Goal: Information Seeking & Learning: Learn about a topic

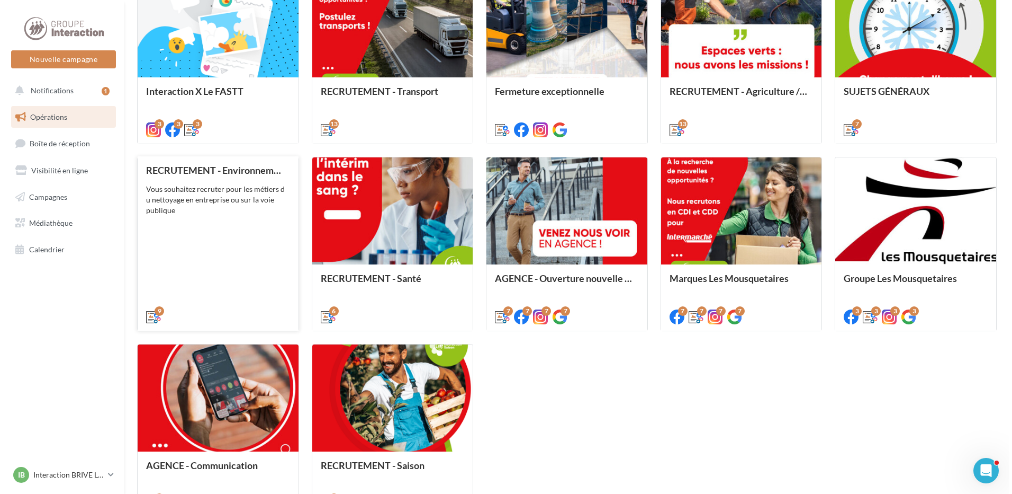
scroll to position [483, 0]
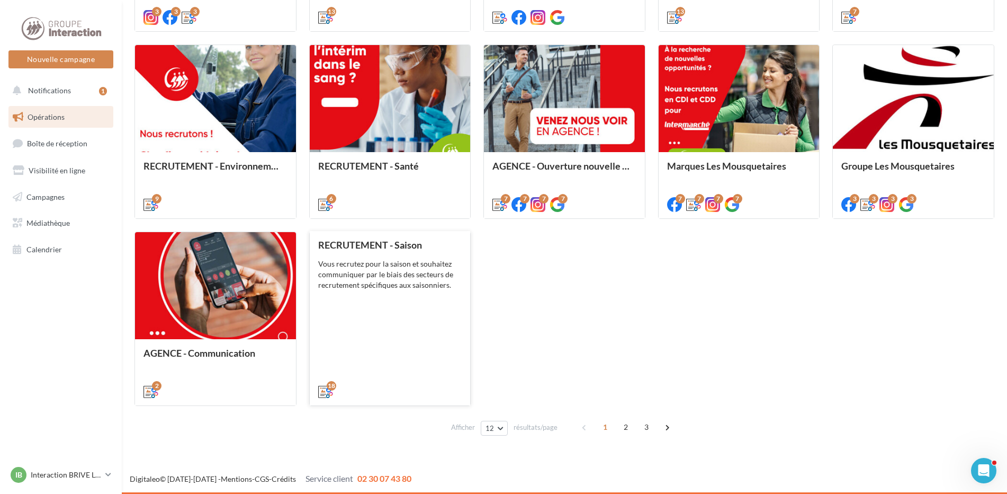
click at [410, 293] on div "RECRUTEMENT - Saison Vous recrutez pour la saison et souhaitez communiquer par …" at bounding box center [390, 317] width 144 height 156
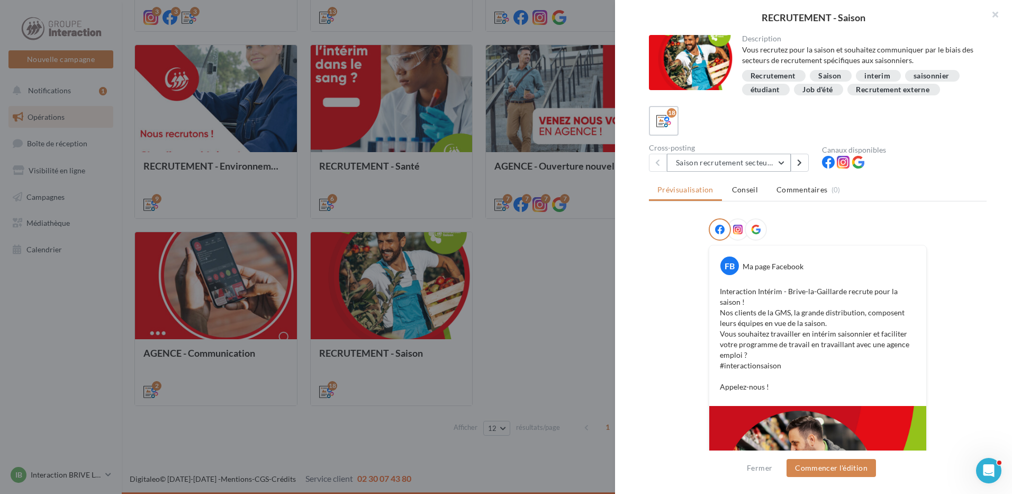
click at [783, 162] on button "Saison recrutement secteur GMS" at bounding box center [729, 163] width 124 height 18
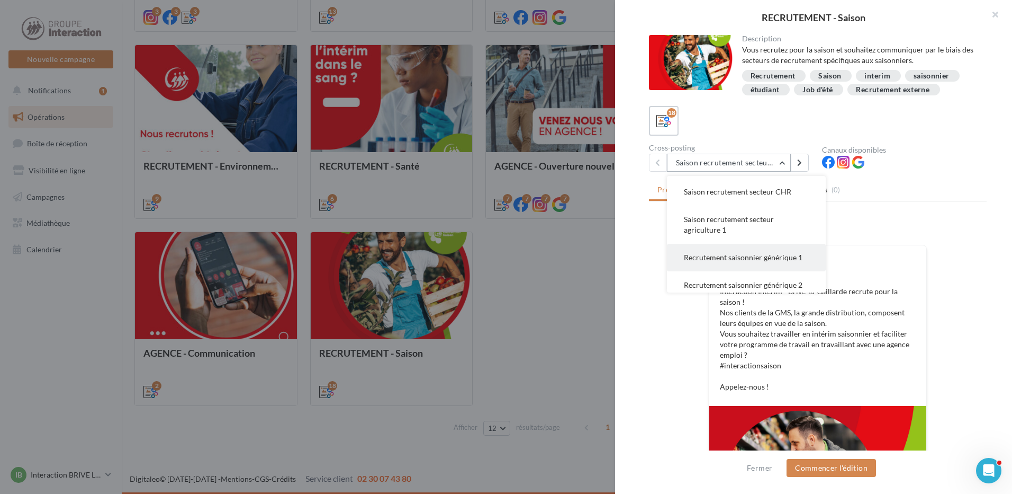
scroll to position [106, 0]
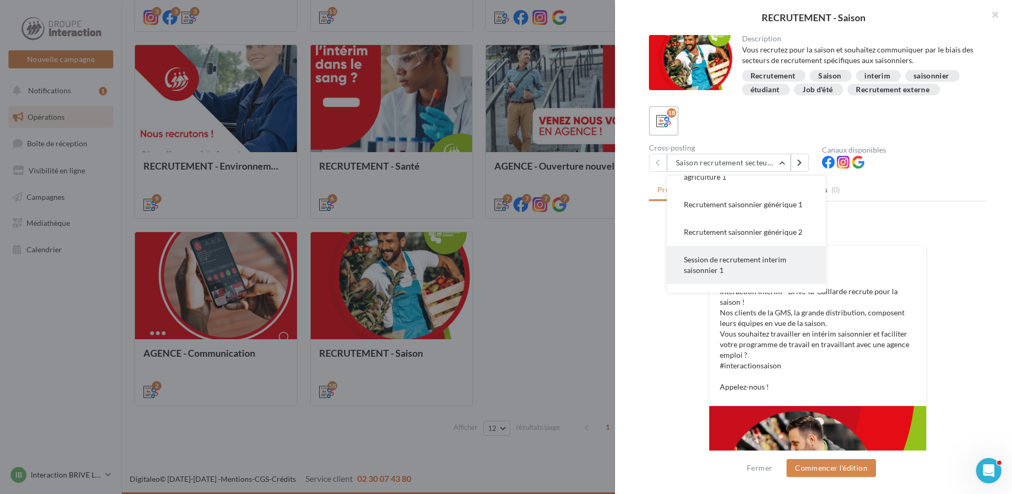
click at [713, 274] on span "Session de recrutement interim saisonnier 1" at bounding box center [735, 265] width 103 height 20
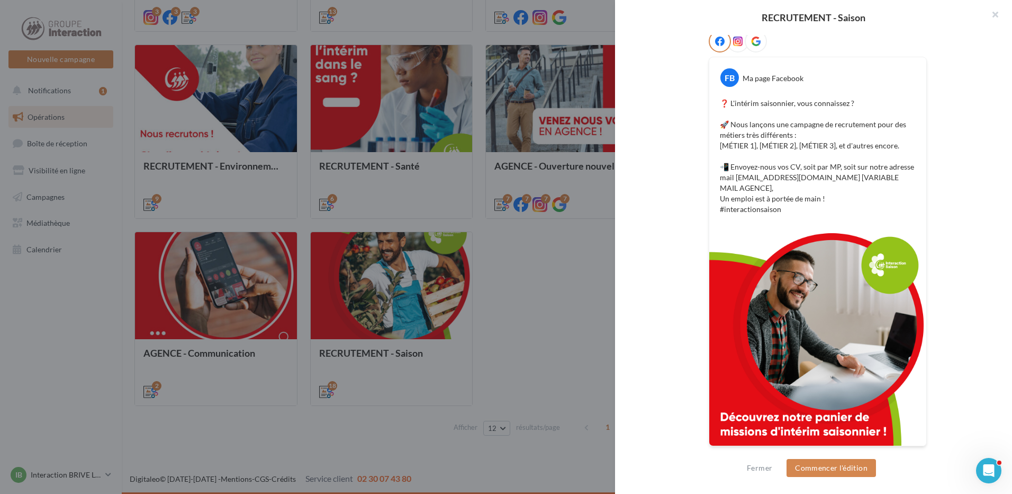
scroll to position [0, 0]
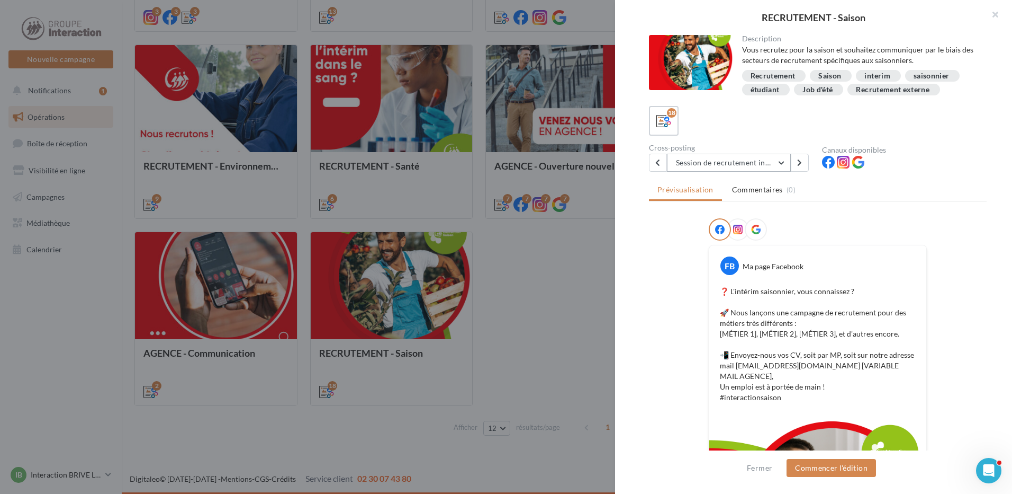
click at [783, 163] on button "Session de recrutement interim saisonnier 1" at bounding box center [729, 163] width 124 height 18
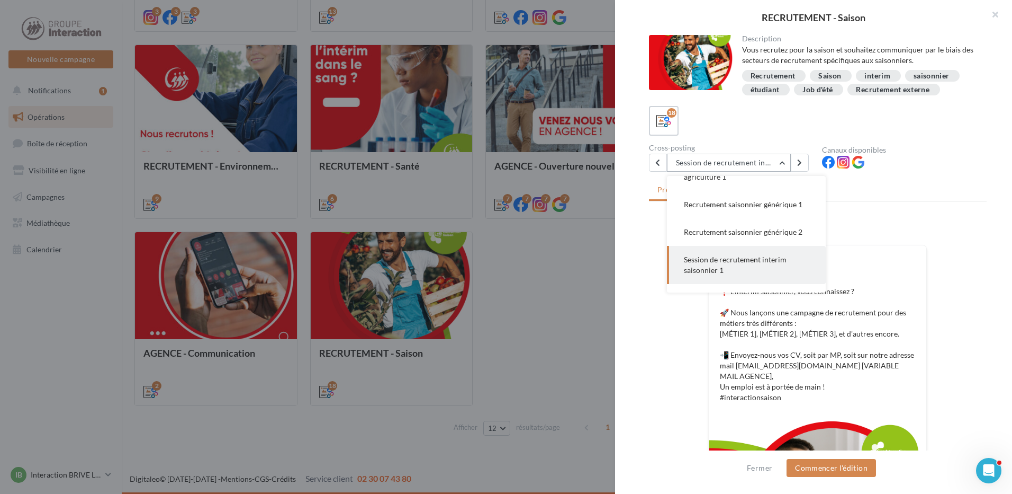
scroll to position [191, 0]
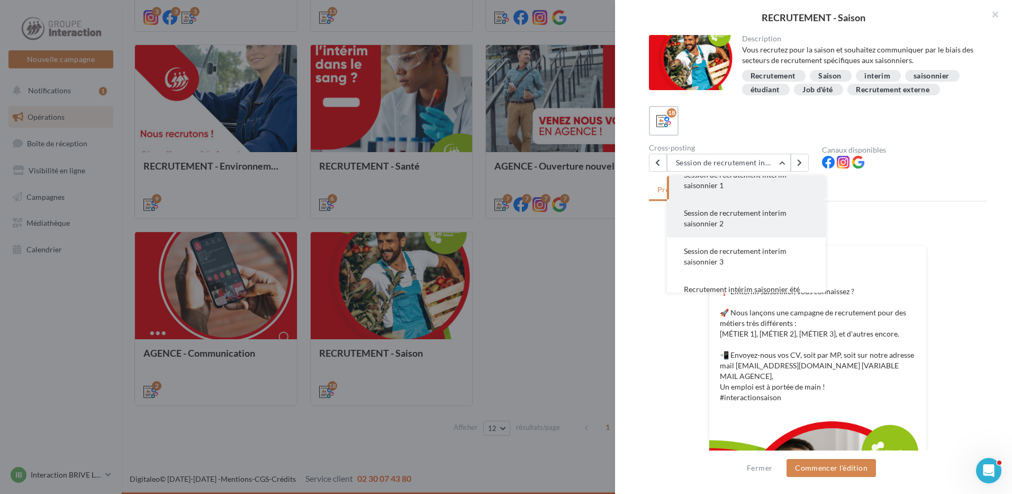
click at [758, 231] on button "Session de recrutement interim saisonnier 2" at bounding box center [746, 218] width 159 height 38
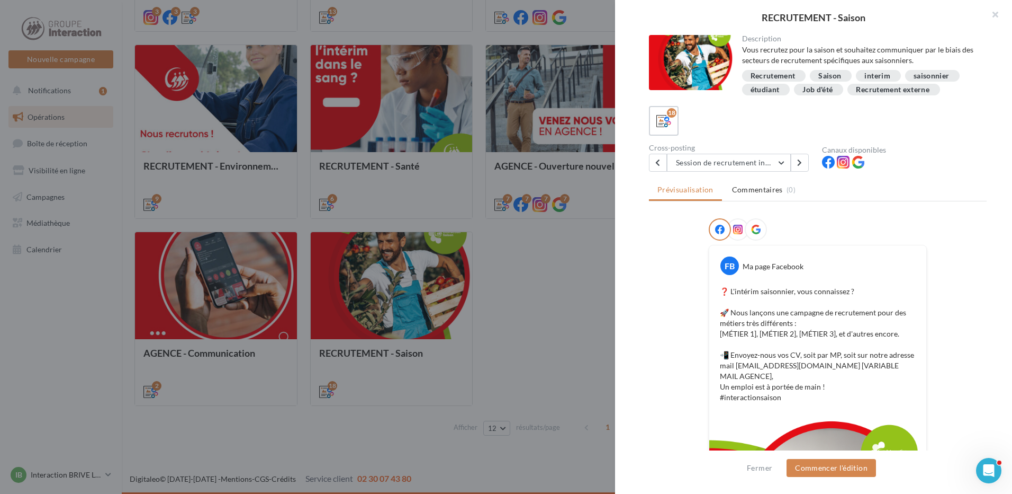
scroll to position [106, 0]
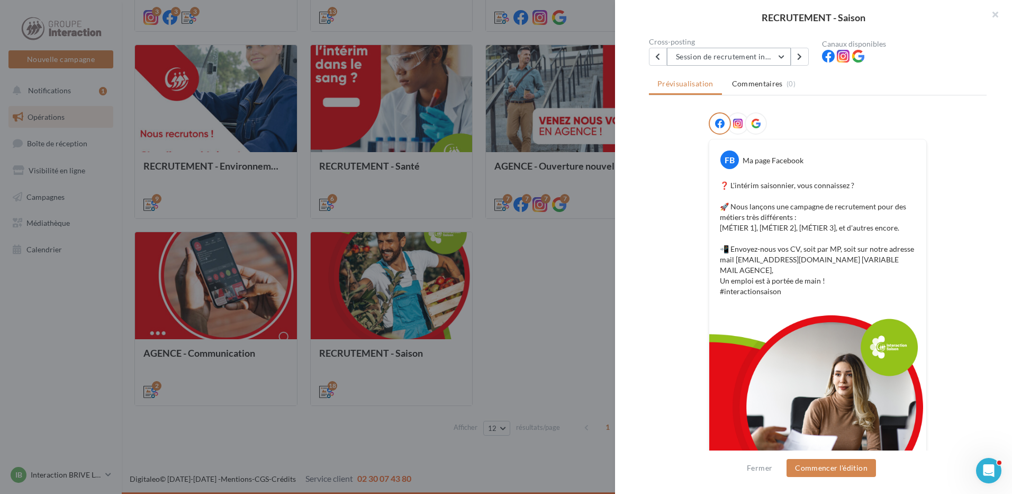
click at [782, 60] on button "Session de recrutement interim saisonnier 2" at bounding box center [729, 57] width 124 height 18
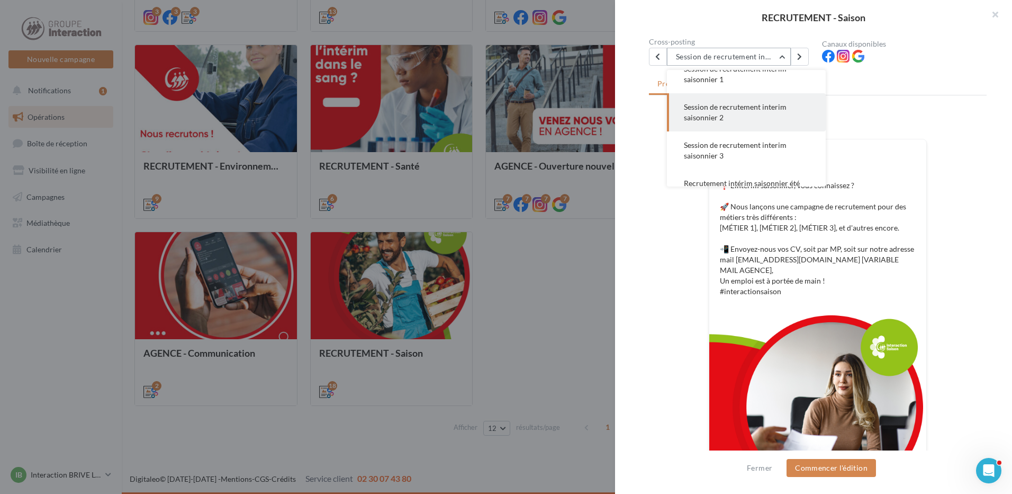
scroll to position [229, 0]
click at [763, 128] on button "Session de recrutement interim saisonnier 3" at bounding box center [746, 112] width 159 height 38
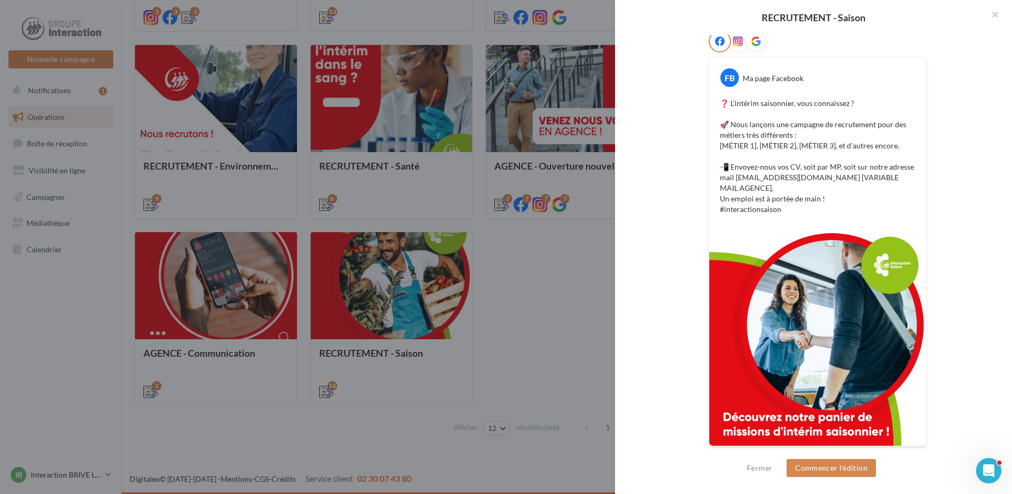
scroll to position [0, 0]
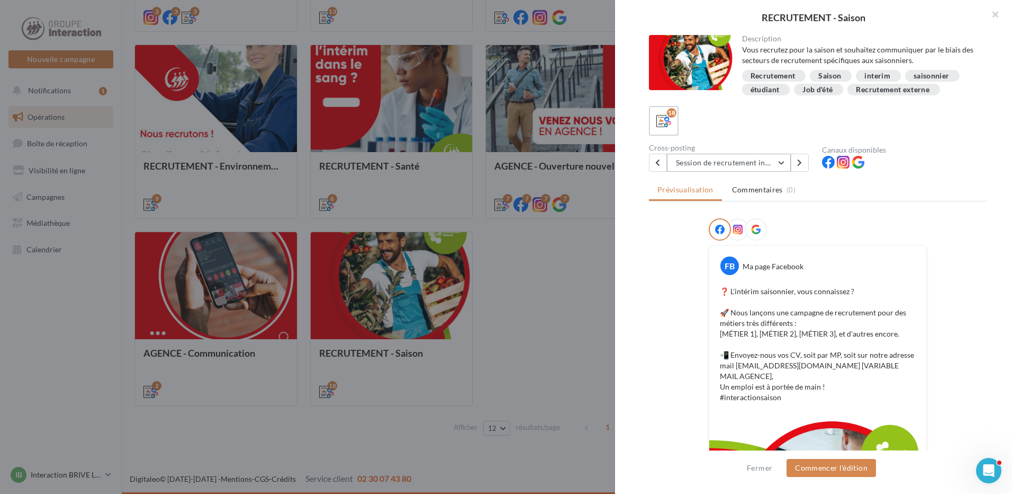
click at [784, 165] on button "Session de recrutement interim saisonnier 3" at bounding box center [729, 163] width 124 height 18
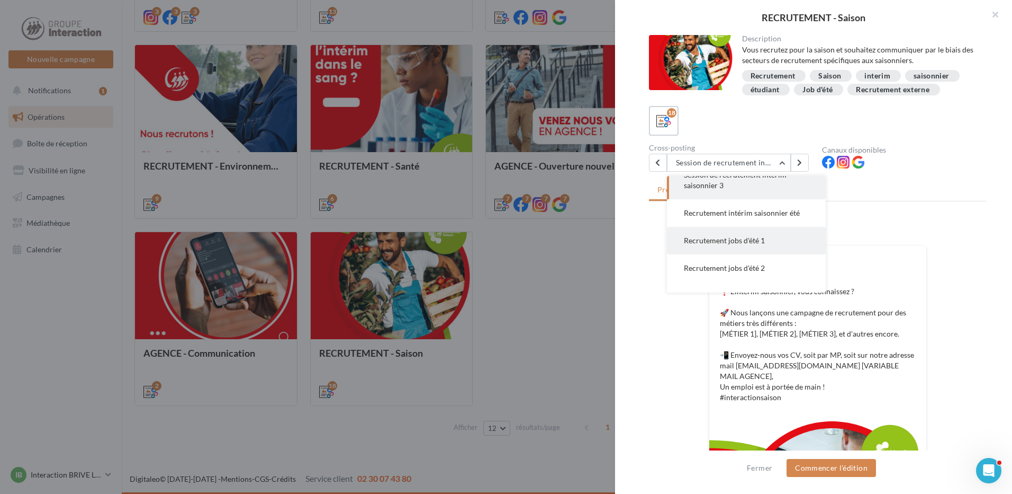
click at [757, 245] on span "Recrutement jobs d'été 1" at bounding box center [724, 240] width 81 height 9
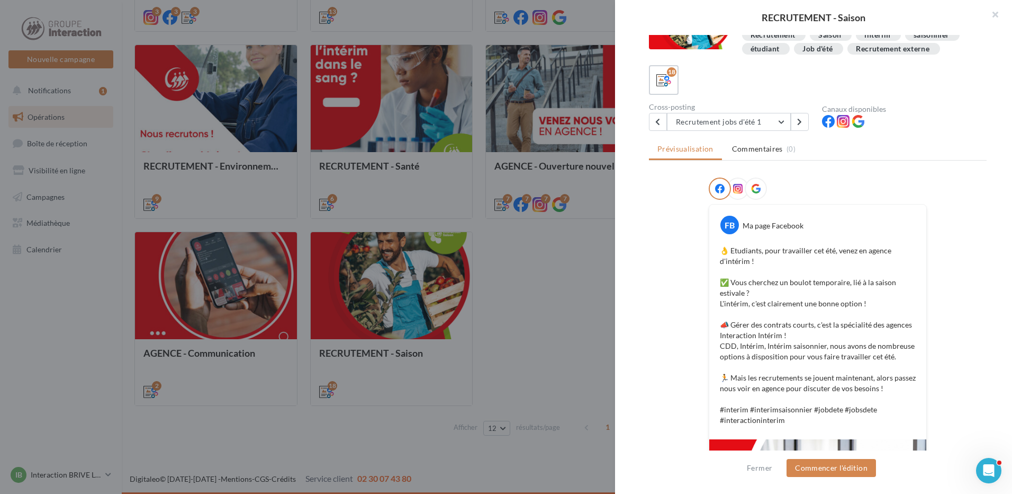
scroll to position [0, 0]
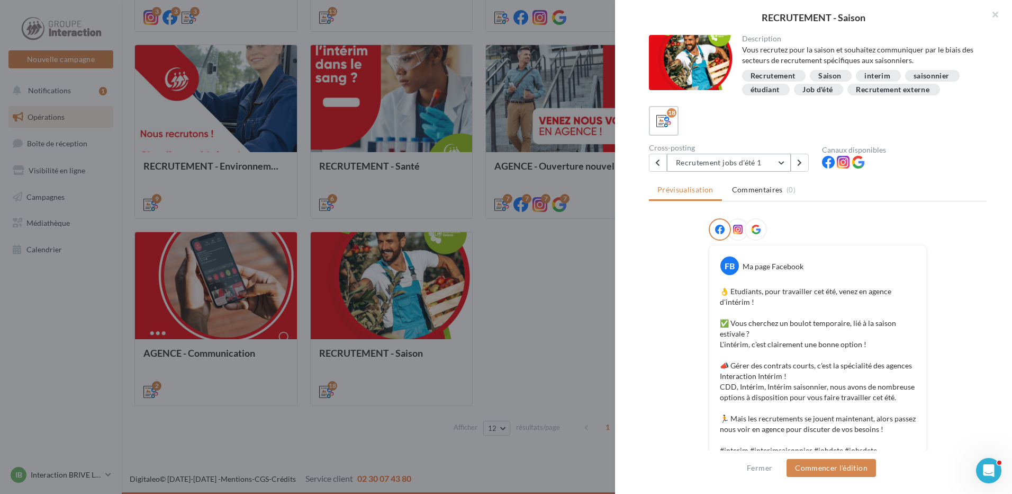
click at [779, 160] on button "Recrutement jobs d'été 1" at bounding box center [729, 163] width 124 height 18
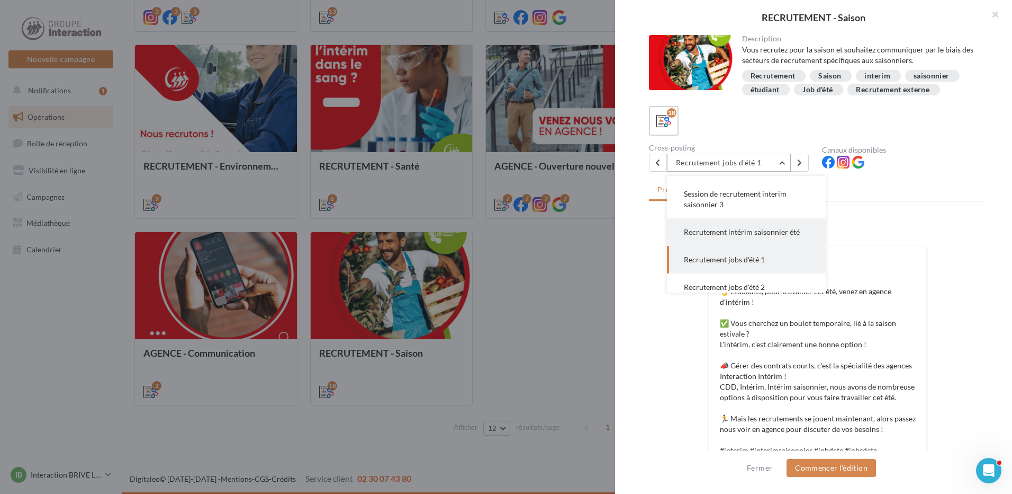
scroll to position [354, 0]
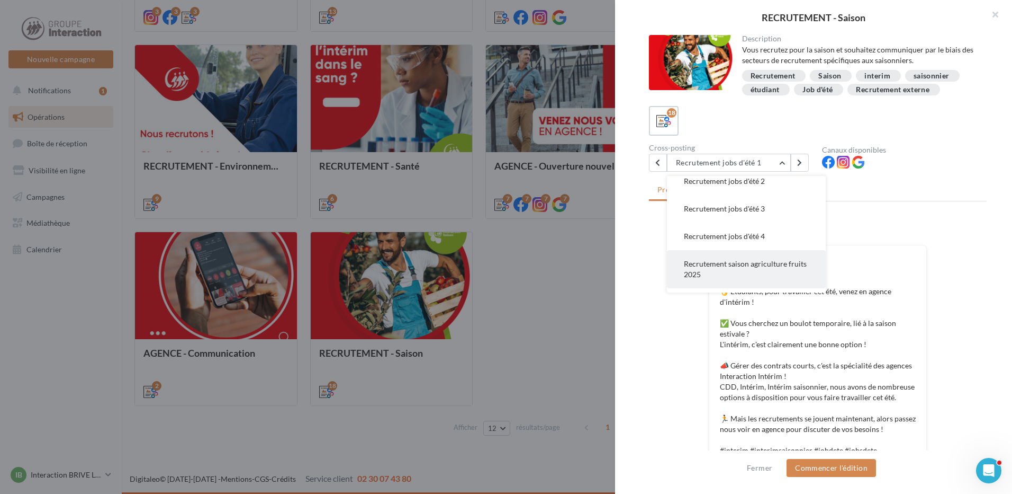
click at [779, 275] on span "Recrutement saison agriculture fruits 2025" at bounding box center [745, 269] width 123 height 20
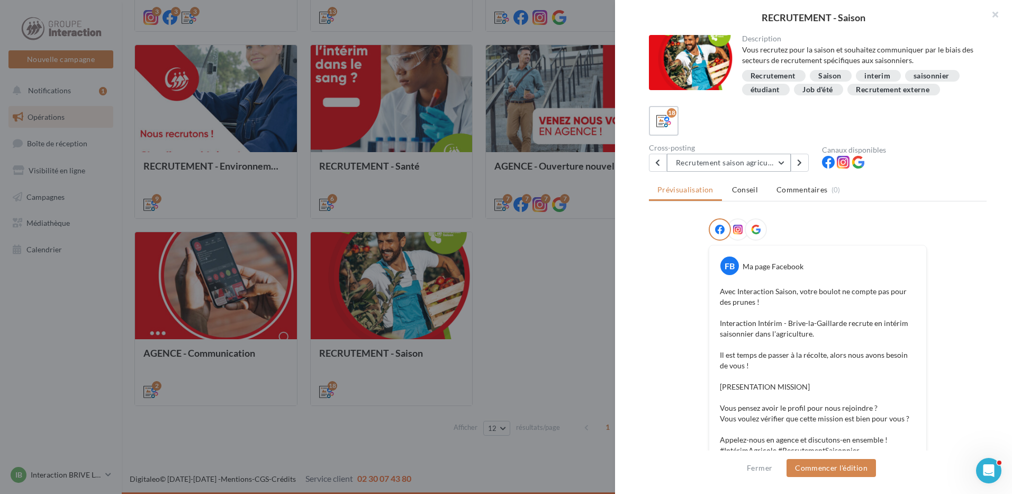
click at [782, 160] on button "Recrutement saison agriculture fruits 2025" at bounding box center [729, 163] width 124 height 18
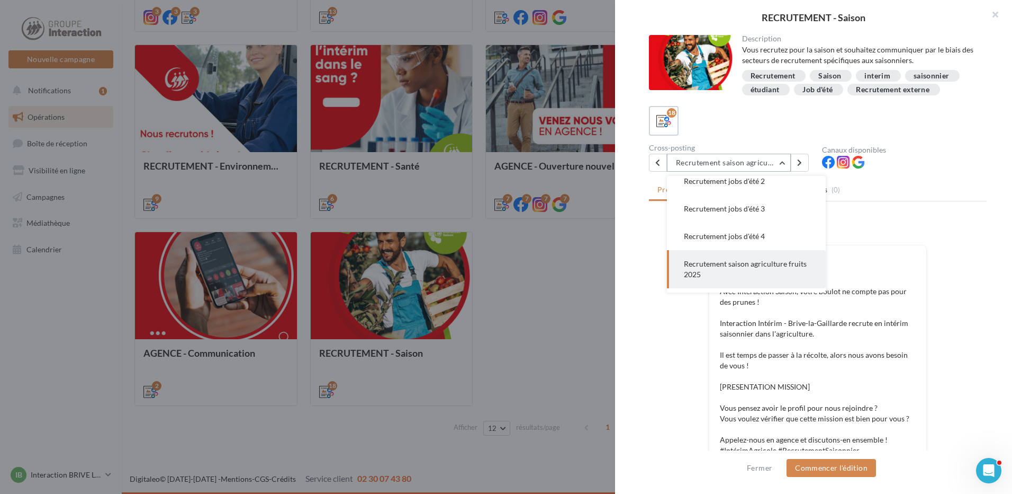
scroll to position [453, 0]
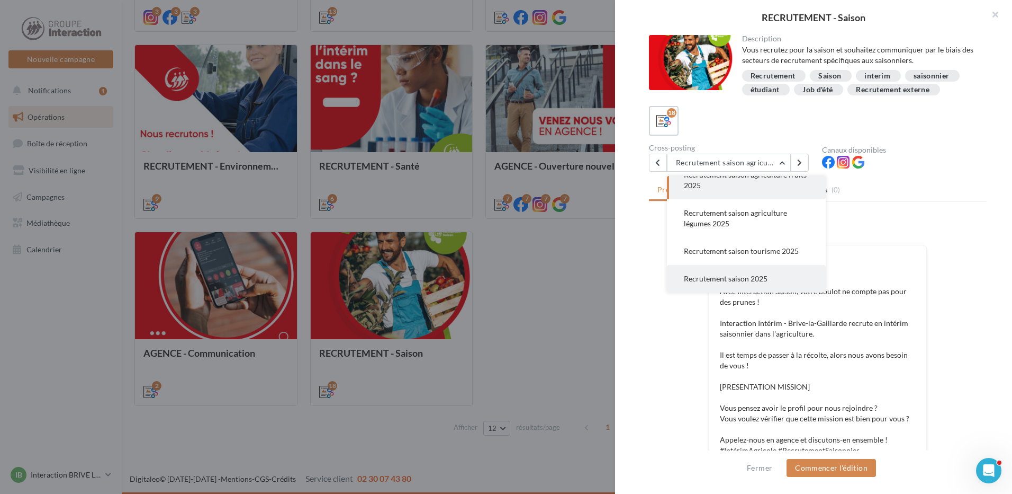
click at [735, 272] on button "Recrutement saison 2025" at bounding box center [746, 279] width 159 height 28
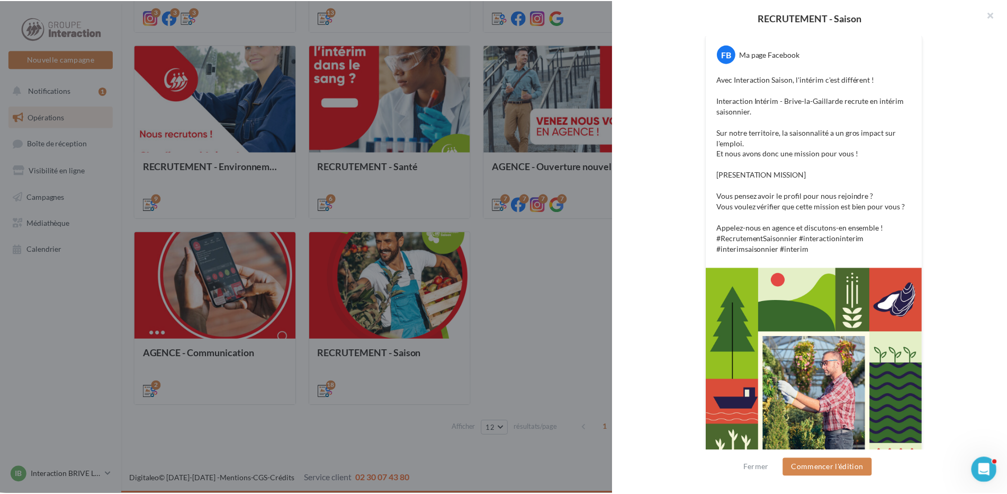
scroll to position [306, 0]
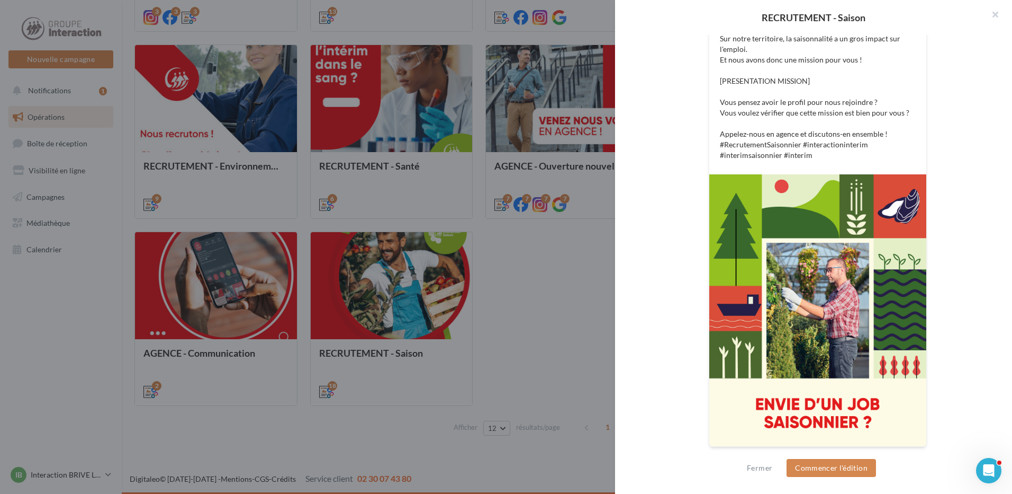
click at [553, 352] on div at bounding box center [506, 247] width 1012 height 494
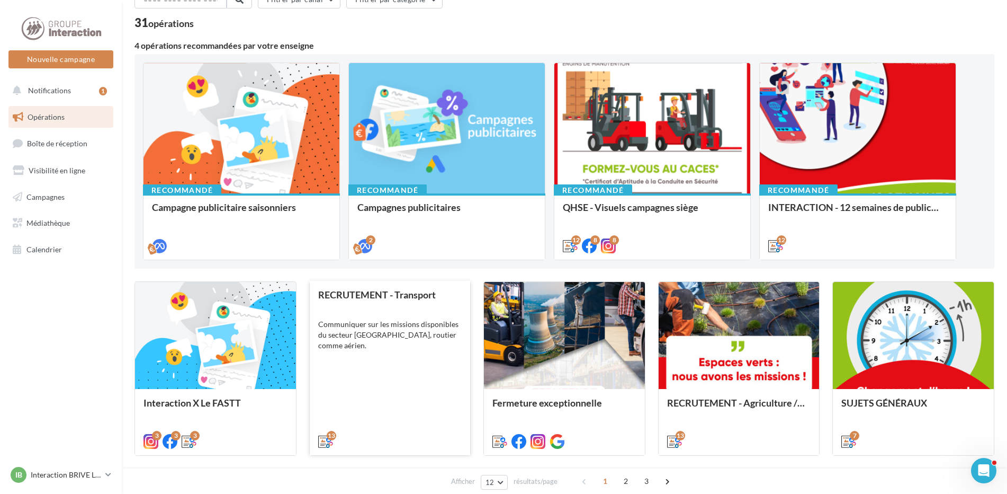
scroll to position [6, 0]
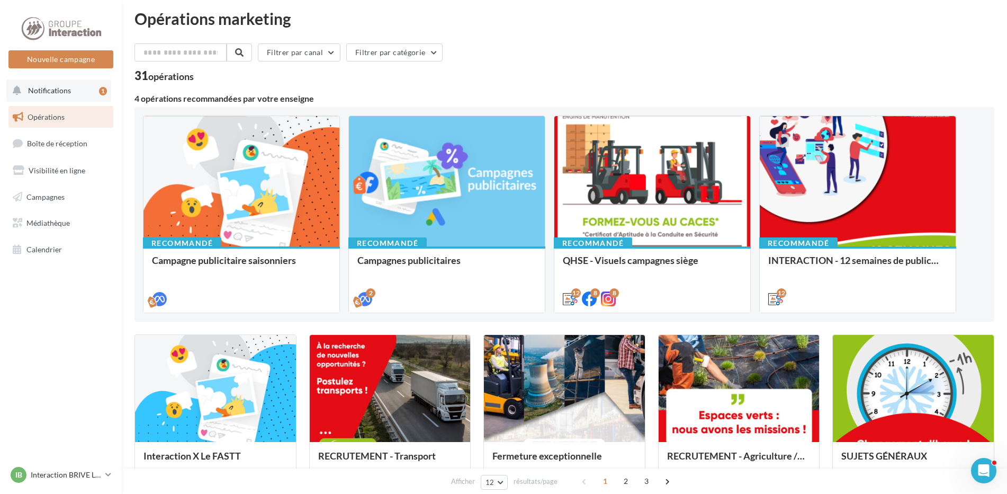
click at [52, 87] on span "Notifications" at bounding box center [49, 90] width 43 height 9
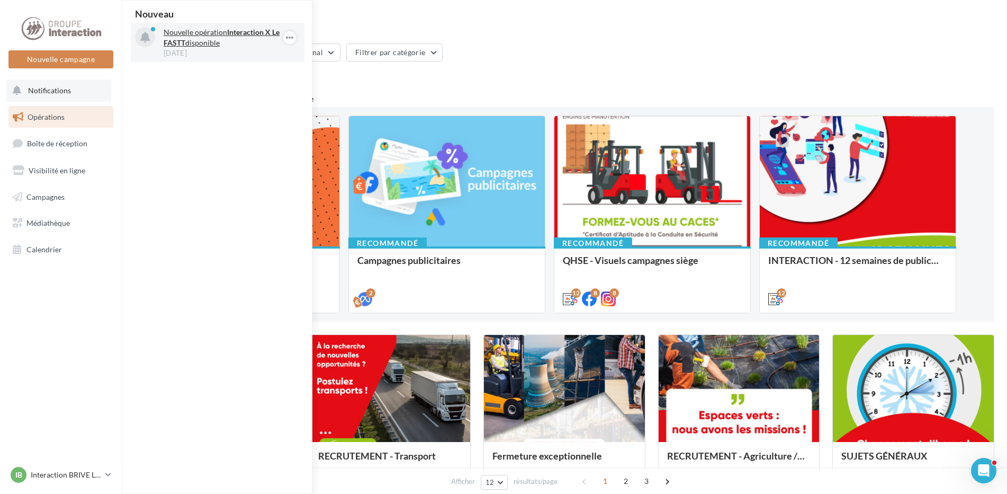
drag, startPoint x: 176, startPoint y: 24, endPoint x: 181, endPoint y: 35, distance: 12.3
click at [176, 24] on div "Nouvelle opération Interaction X Le FASTT disponible [DATE]" at bounding box center [218, 42] width 174 height 39
click at [184, 41] on strong "Interaction X Le FASTT" at bounding box center [222, 38] width 116 height 20
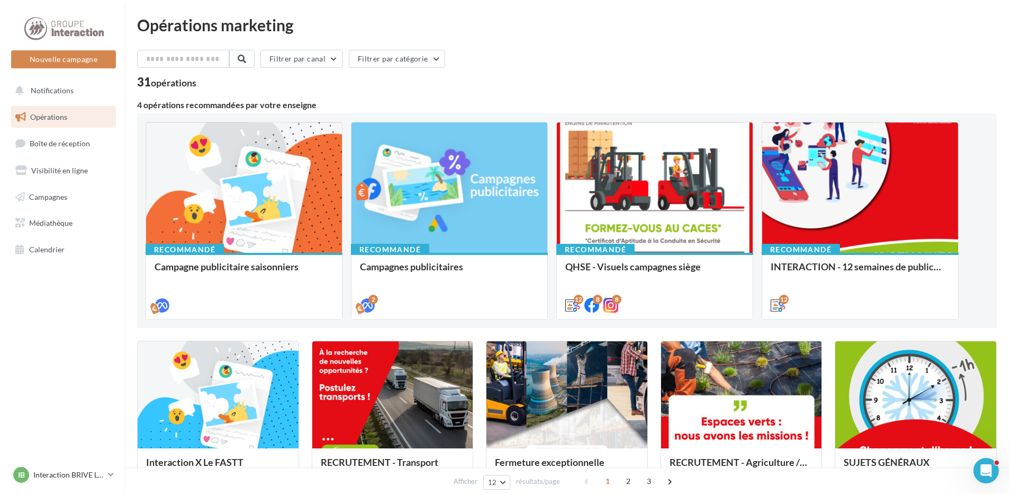
scroll to position [212, 0]
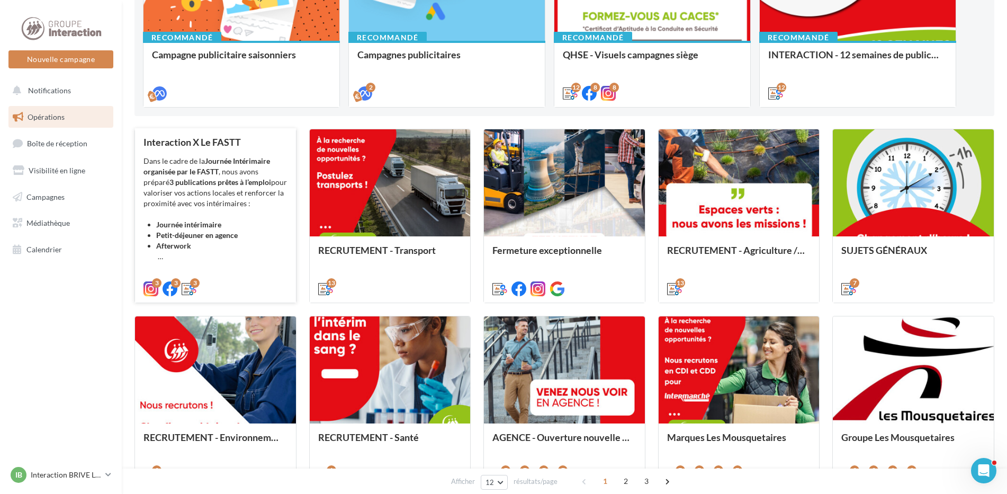
click at [158, 251] on li "Afterwork" at bounding box center [221, 250] width 131 height 21
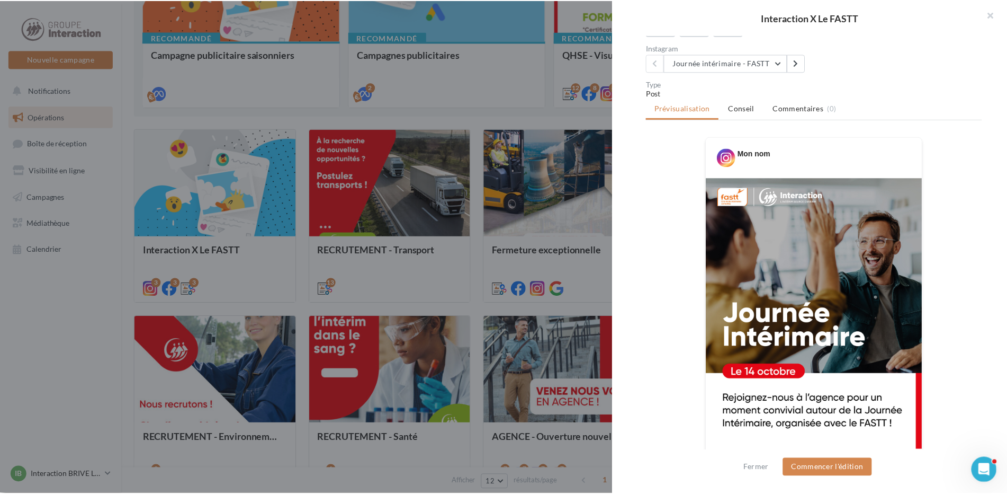
scroll to position [265, 0]
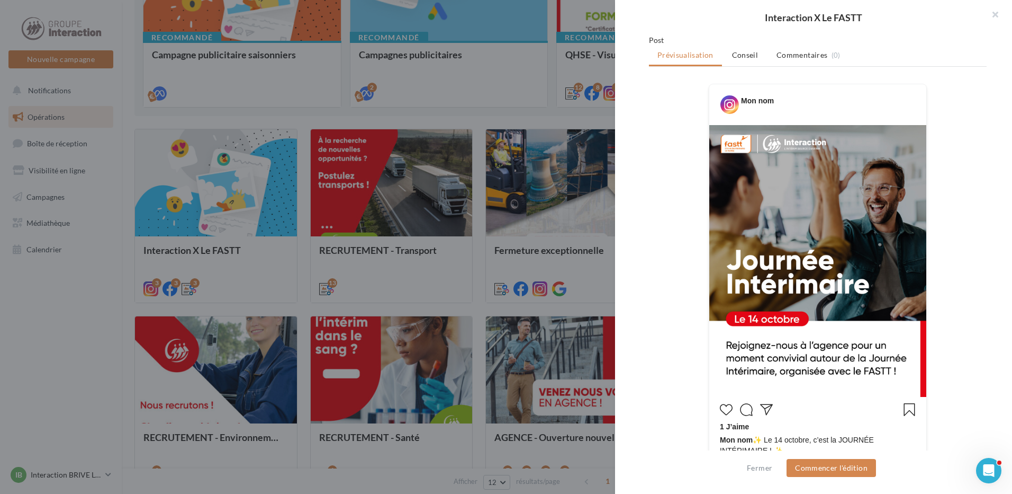
click at [253, 115] on div at bounding box center [506, 247] width 1012 height 494
